Goal: Information Seeking & Learning: Learn about a topic

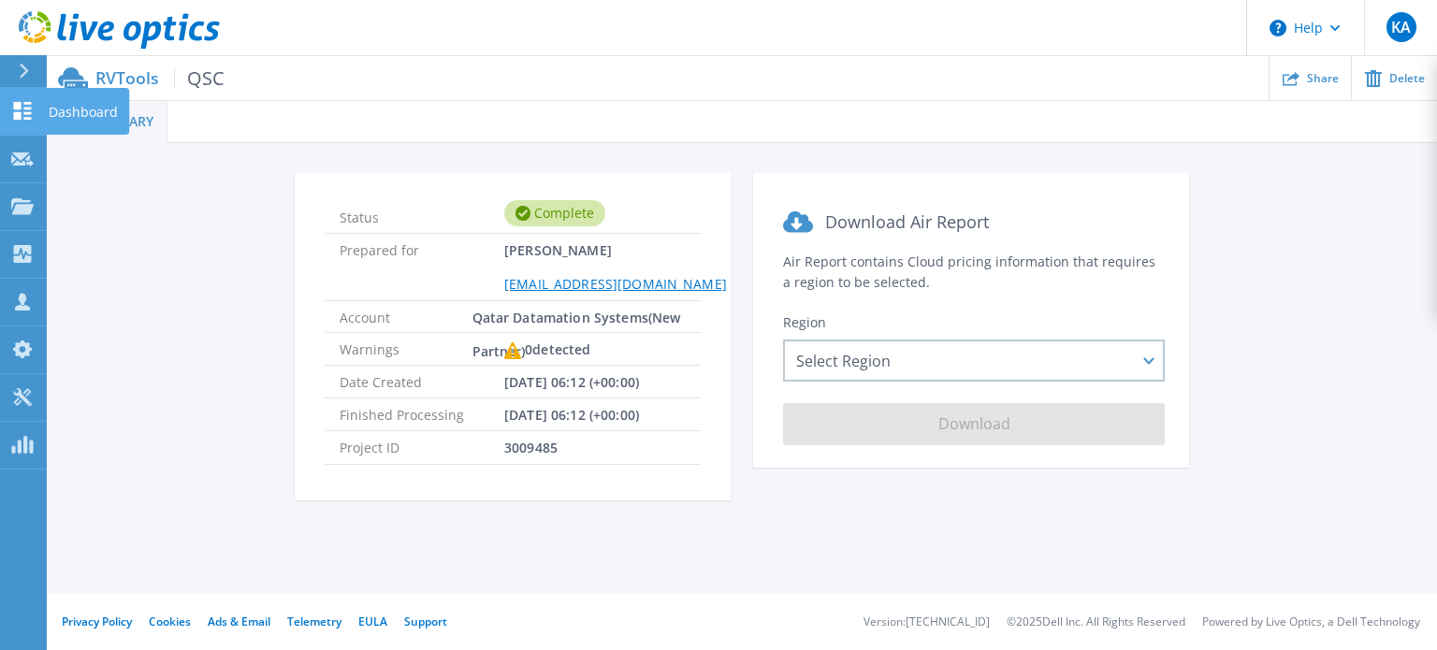
click at [22, 108] on icon at bounding box center [22, 111] width 22 height 18
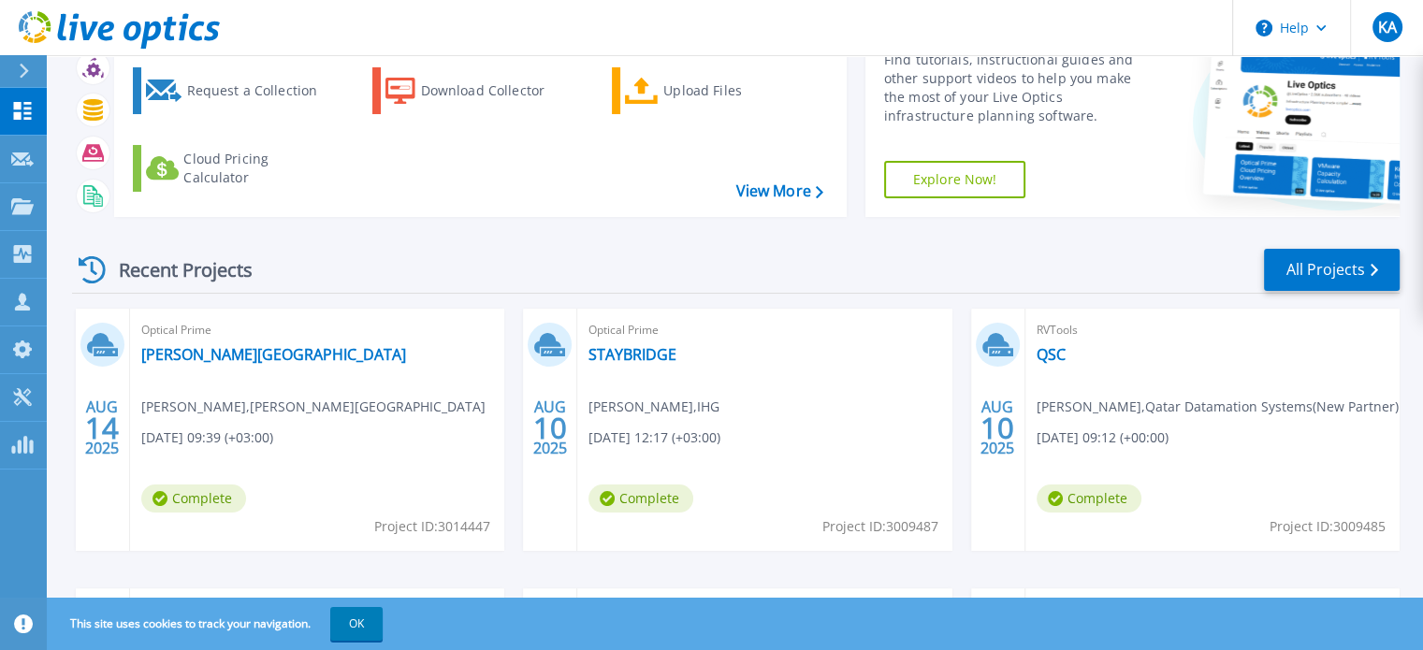
scroll to position [187, 0]
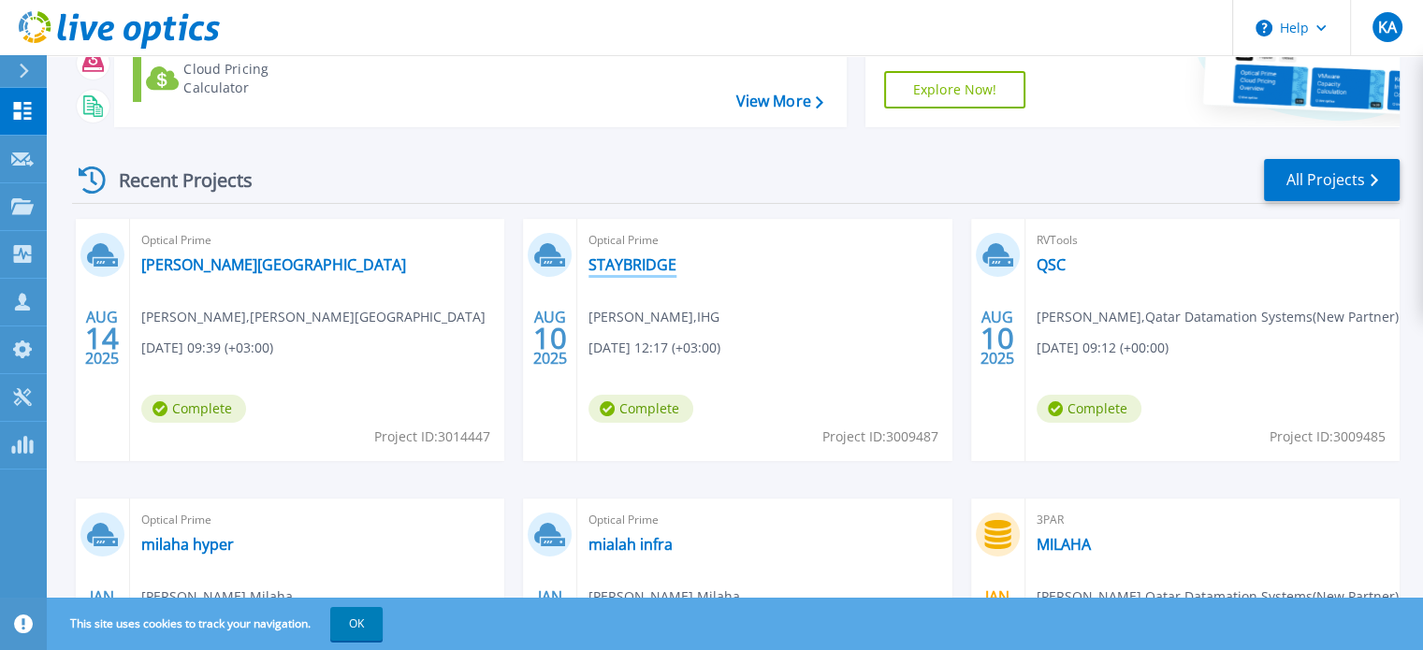
click at [625, 266] on link "STAYBRIDGE" at bounding box center [632, 264] width 88 height 19
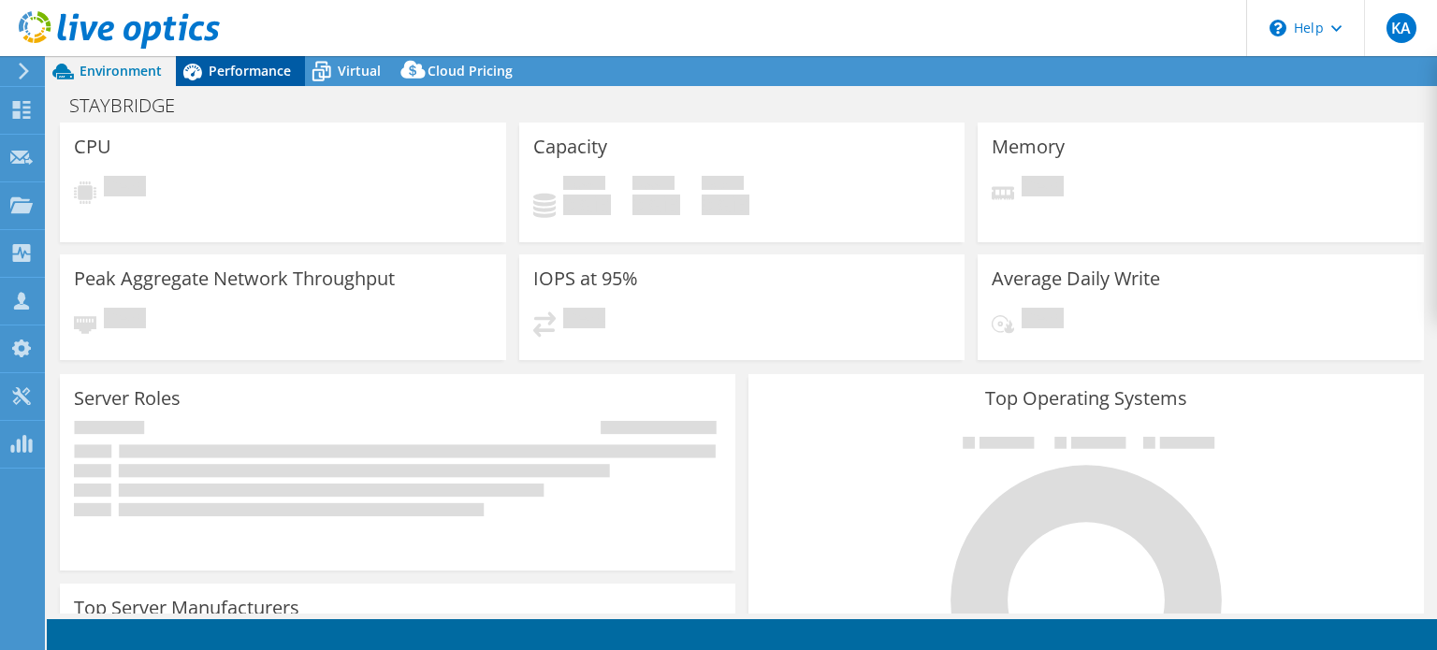
click at [232, 78] on span "Performance" at bounding box center [250, 71] width 82 height 18
select select "USD"
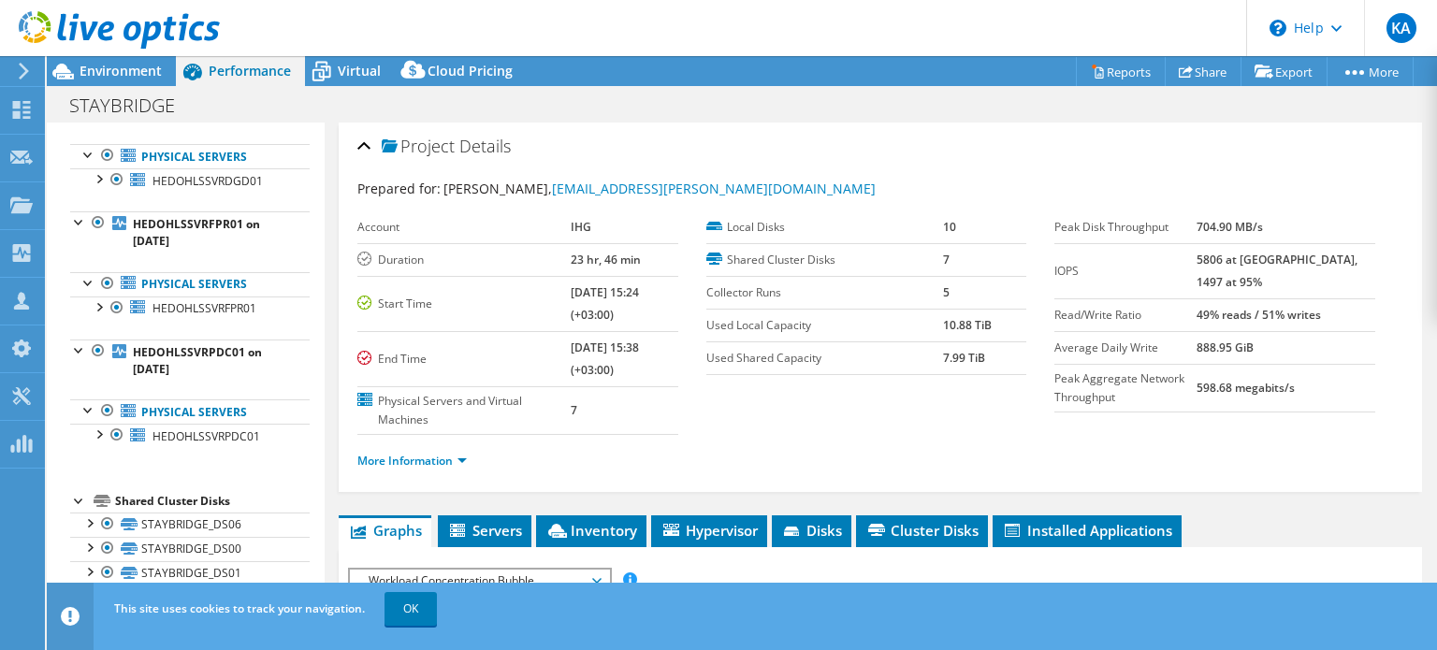
scroll to position [374, 0]
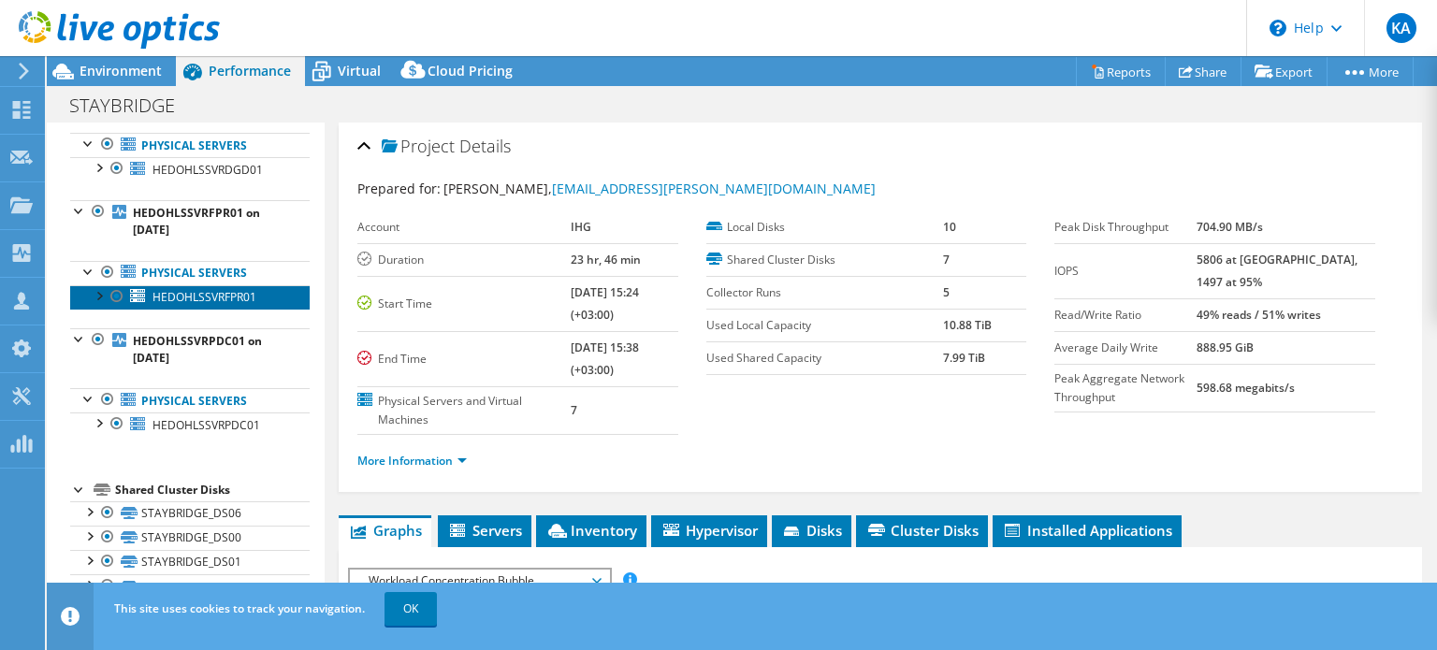
click at [223, 298] on span "HEDOHLSSVRFPR01" at bounding box center [204, 297] width 104 height 16
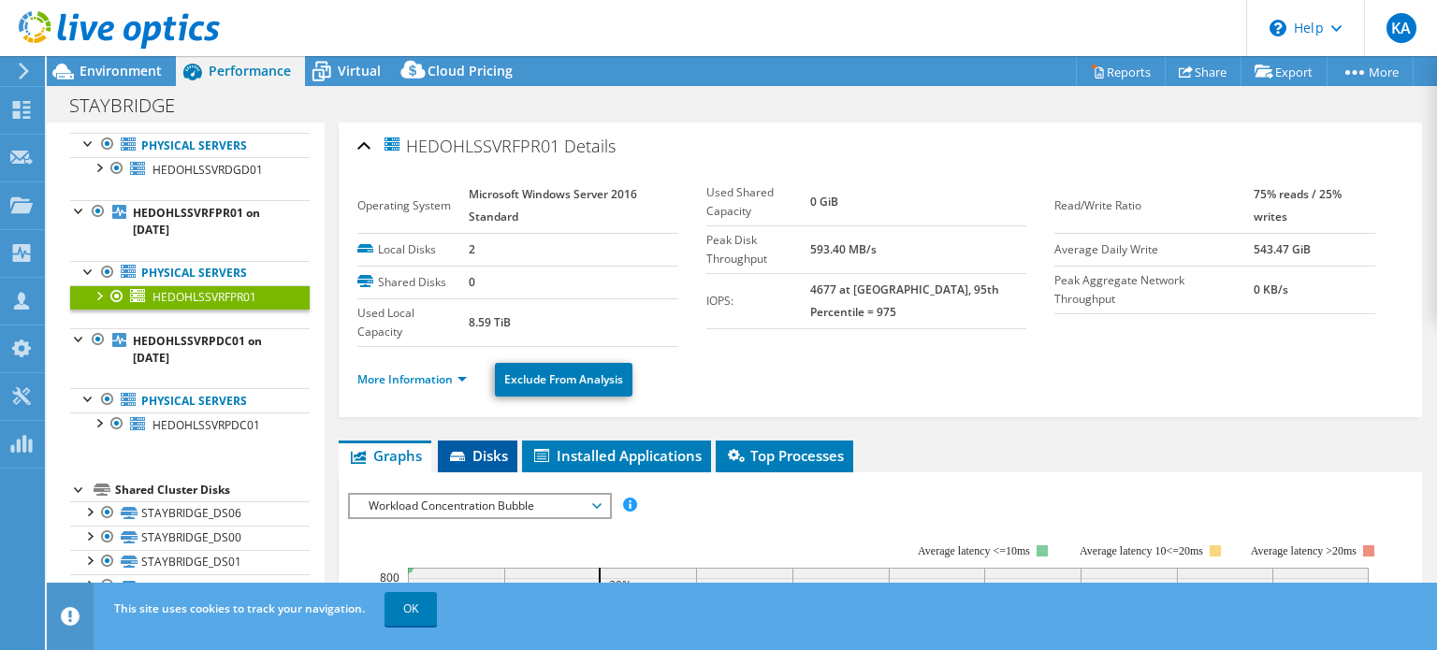
click at [492, 454] on span "Disks" at bounding box center [477, 455] width 61 height 19
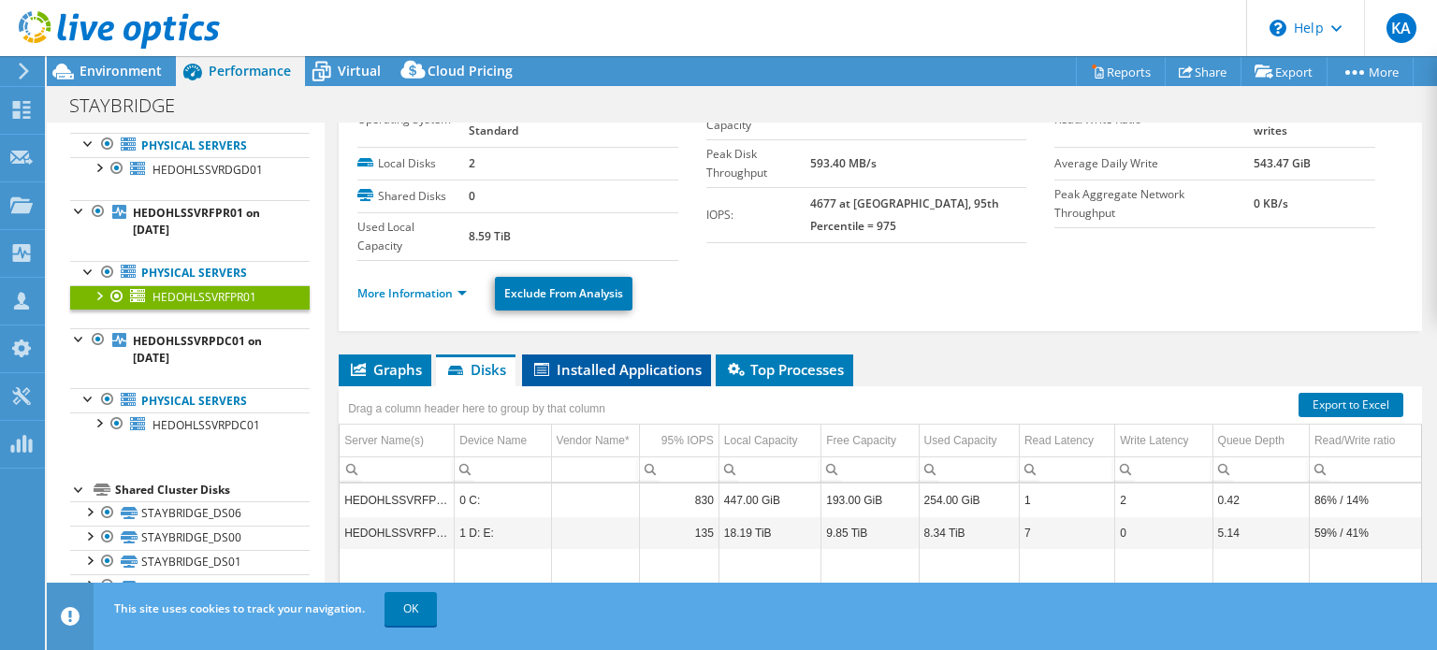
scroll to position [187, 0]
